Goal: Task Accomplishment & Management: Manage account settings

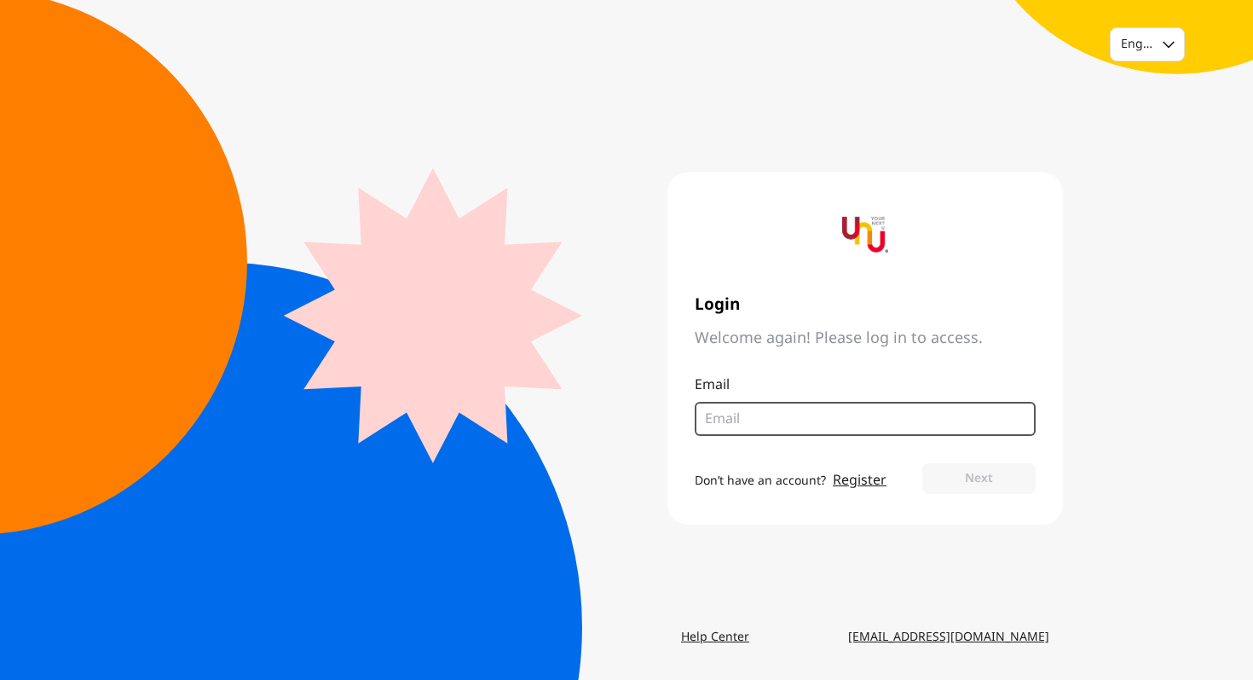
type input "[EMAIL_ADDRESS][DOMAIN_NAME]"
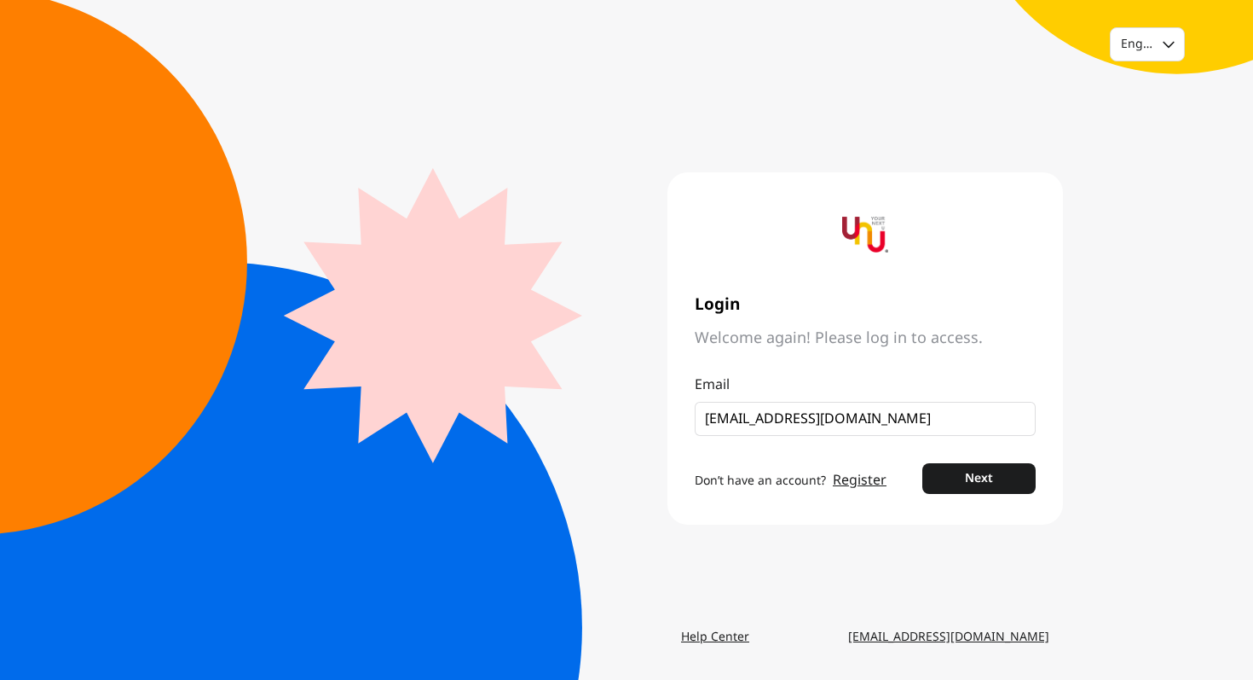
click at [979, 478] on button "Next" at bounding box center [979, 478] width 113 height 31
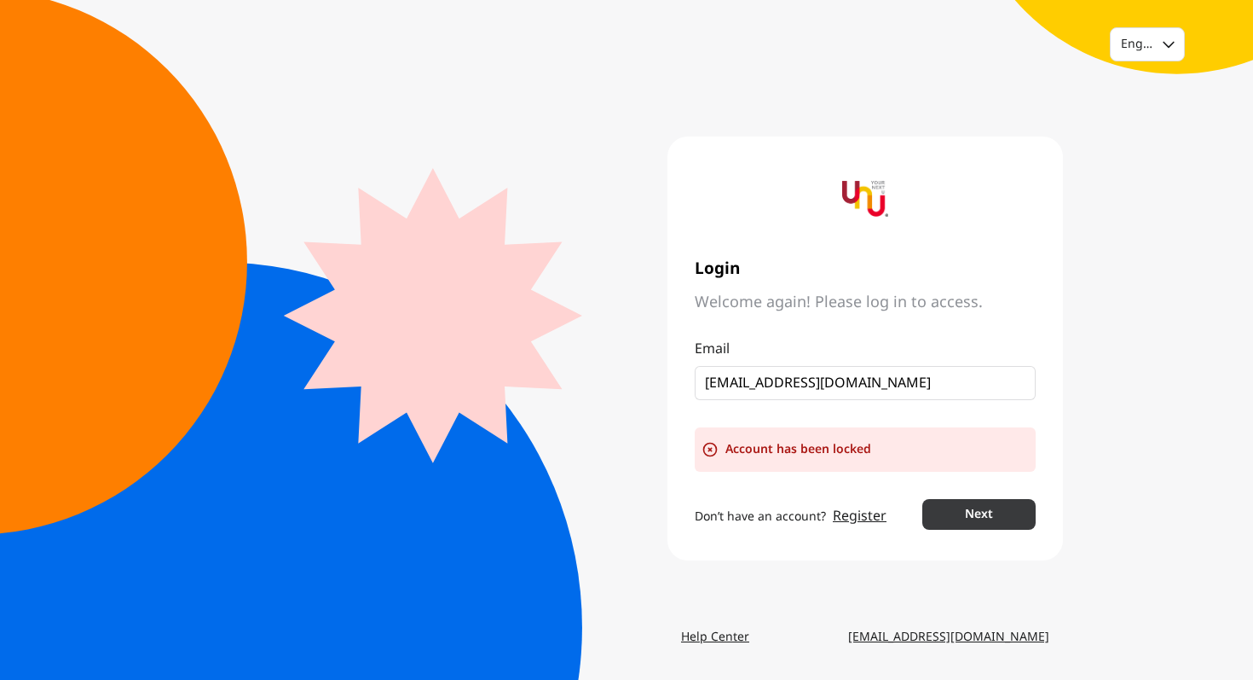
click at [934, 506] on button "Next" at bounding box center [979, 514] width 113 height 31
click at [1145, 51] on div "English" at bounding box center [1145, 44] width 48 height 17
click at [1141, 116] on div "Thai" at bounding box center [1133, 116] width 25 height 17
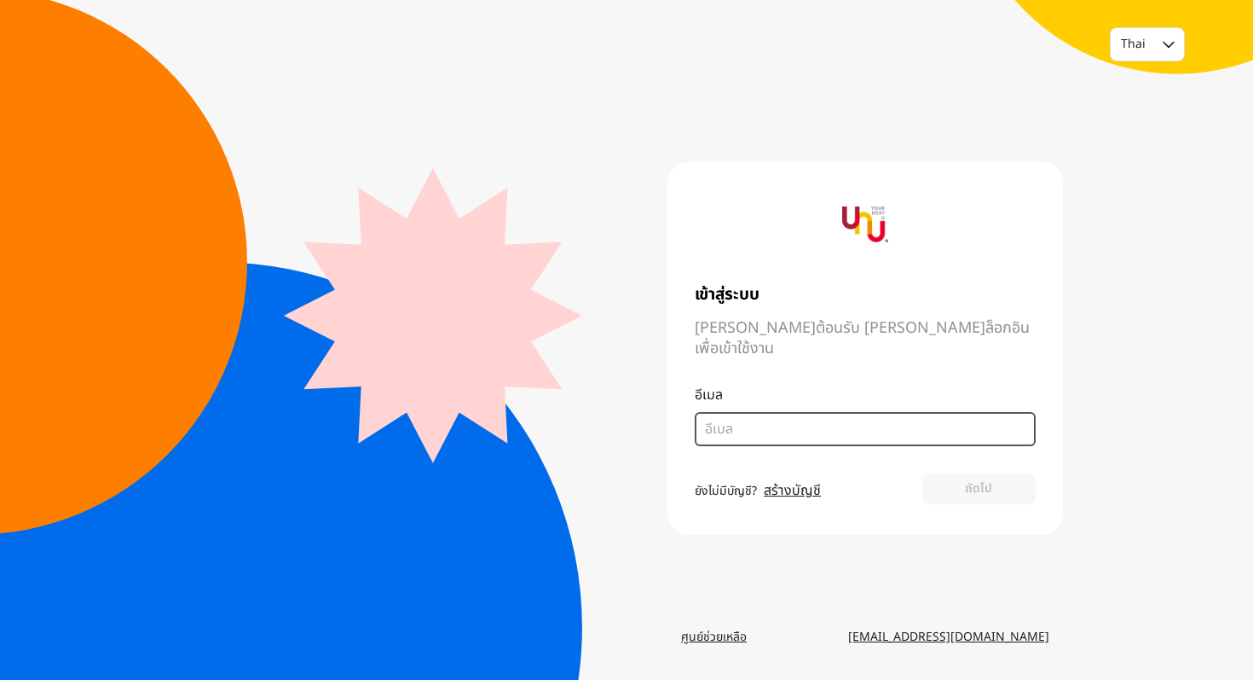
type input "[EMAIL_ADDRESS][DOMAIN_NAME]"
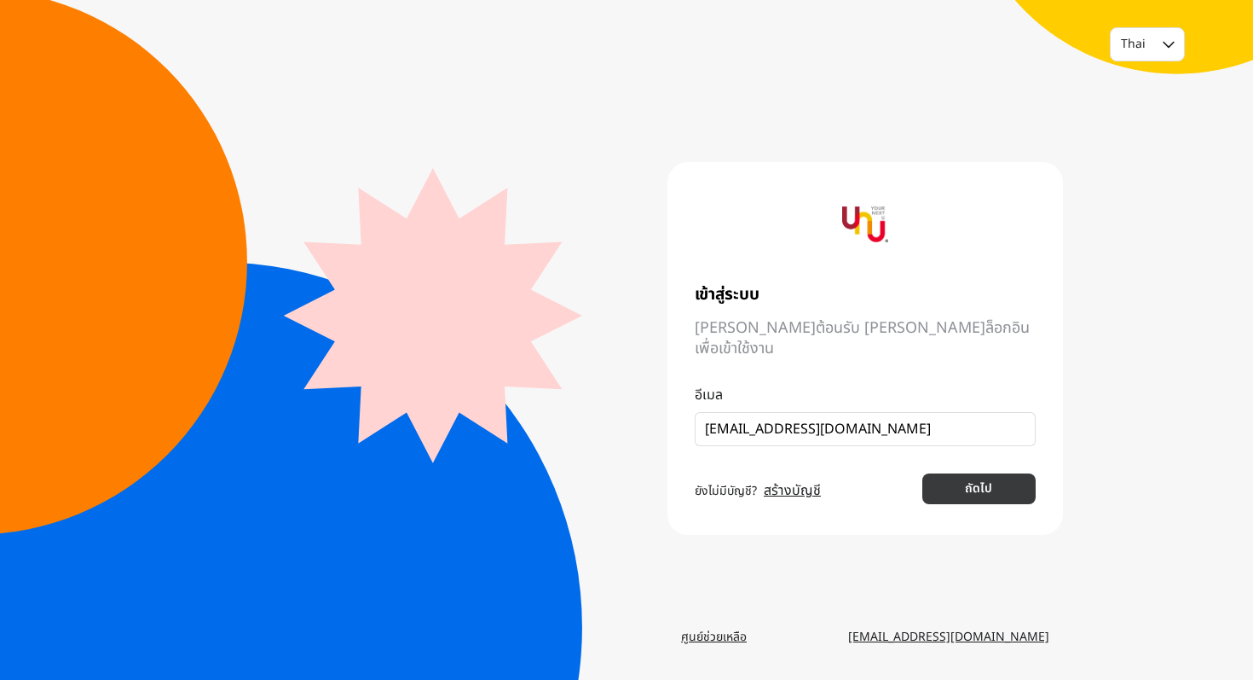
click at [942, 485] on button "ถัดไป" at bounding box center [979, 488] width 113 height 31
